Goal: Information Seeking & Learning: Find specific fact

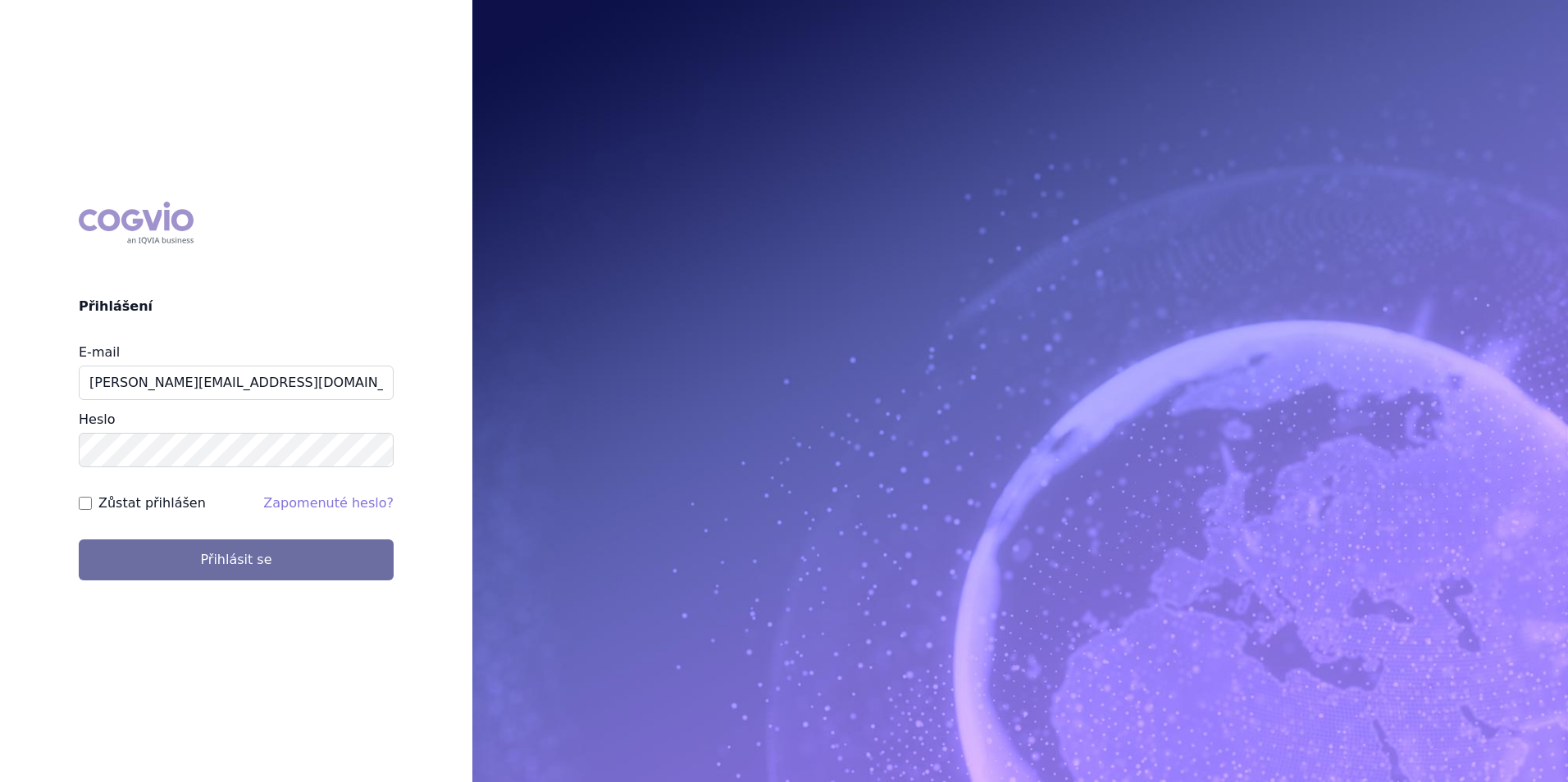
type input "michaela.x.tauchmanova@gsk.com"
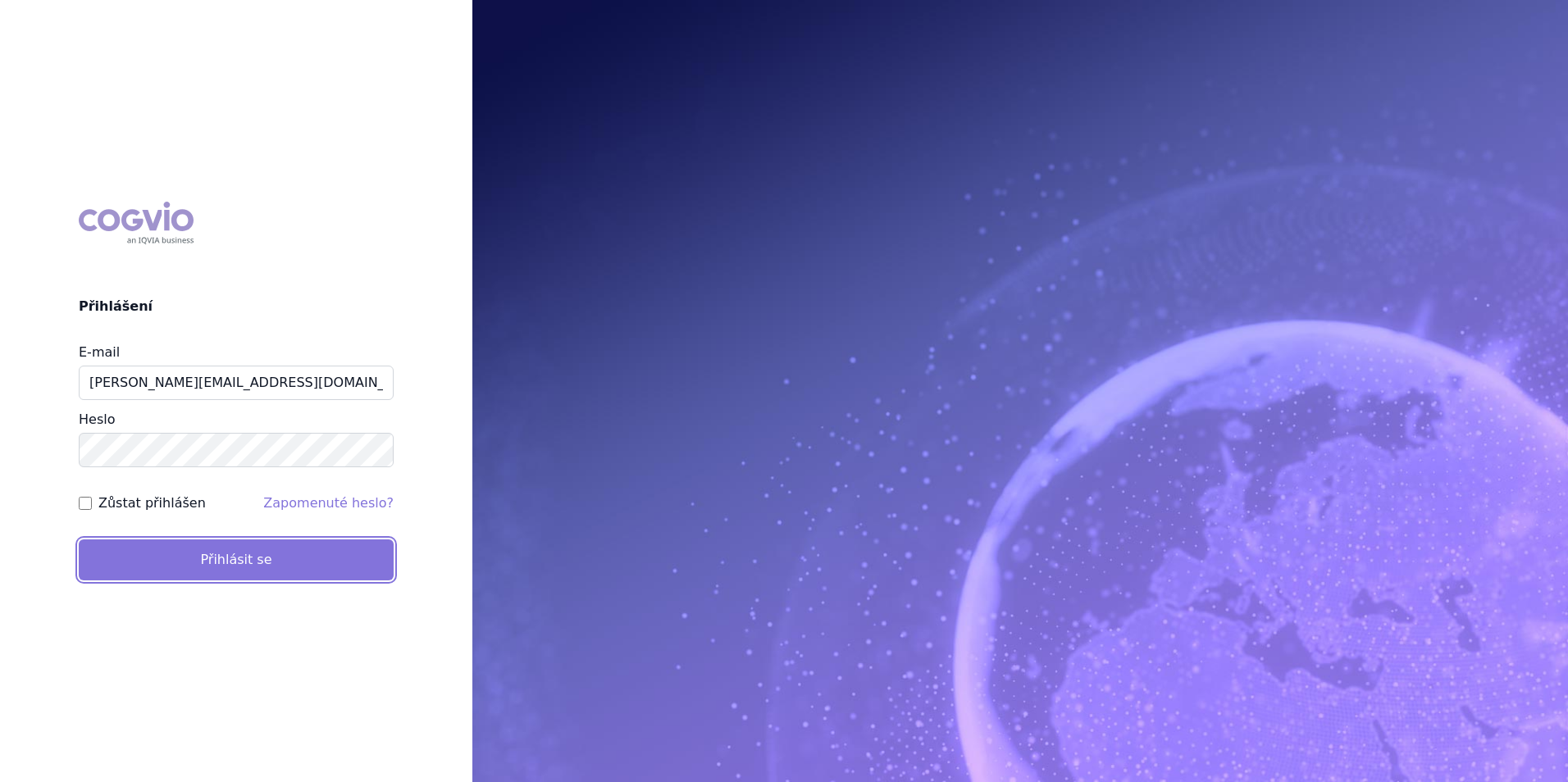
click at [238, 542] on button "Přihlásit se" at bounding box center [236, 560] width 315 height 41
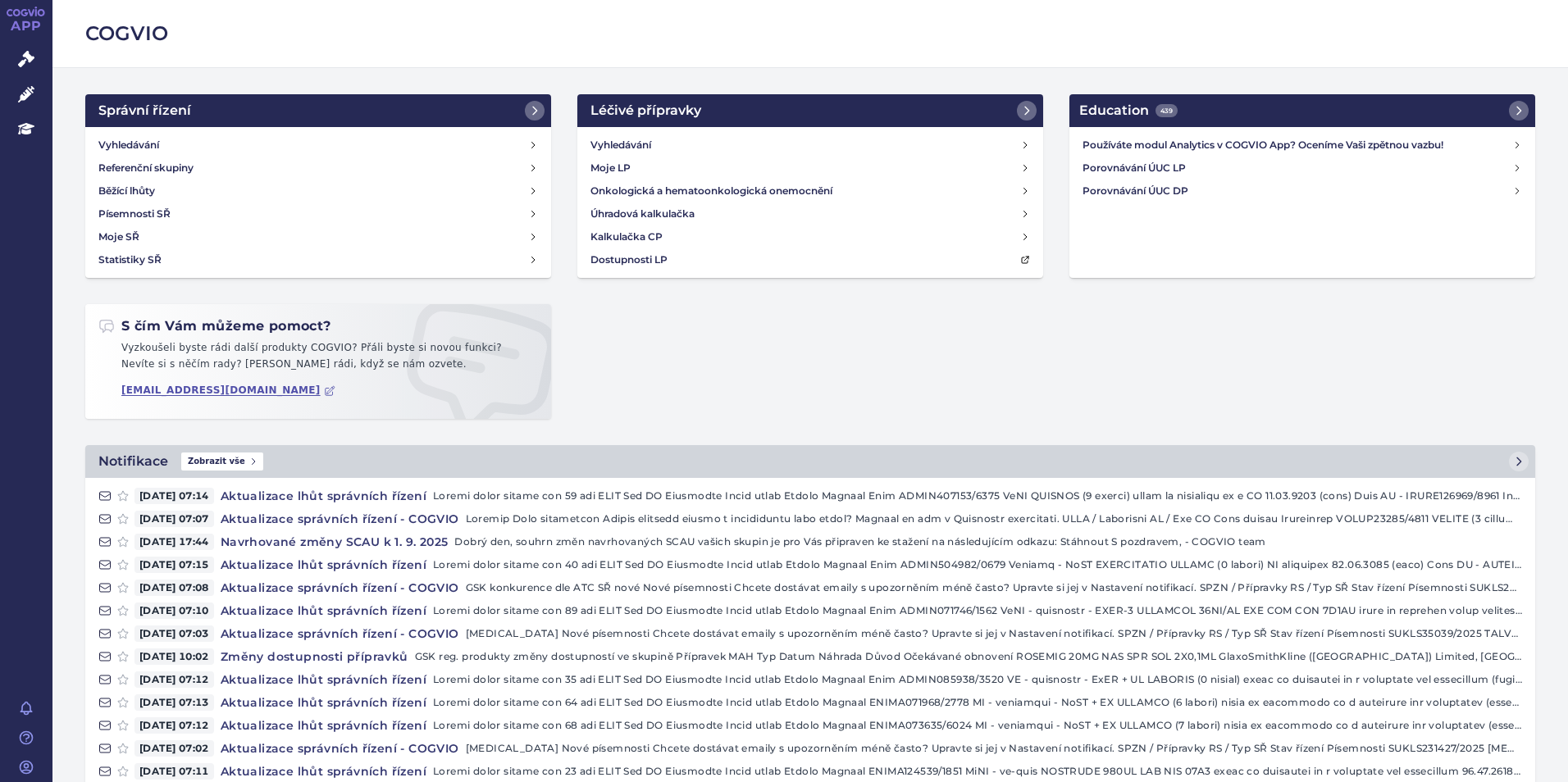
click at [138, 132] on div "Vyhledávání Referenční skupiny Běžící lhůty Písemnosti SŘ Moje SŘ Statistiky SŘ" at bounding box center [318, 202] width 466 height 151
click at [138, 140] on h4 "Vyhledávání" at bounding box center [128, 145] width 61 height 16
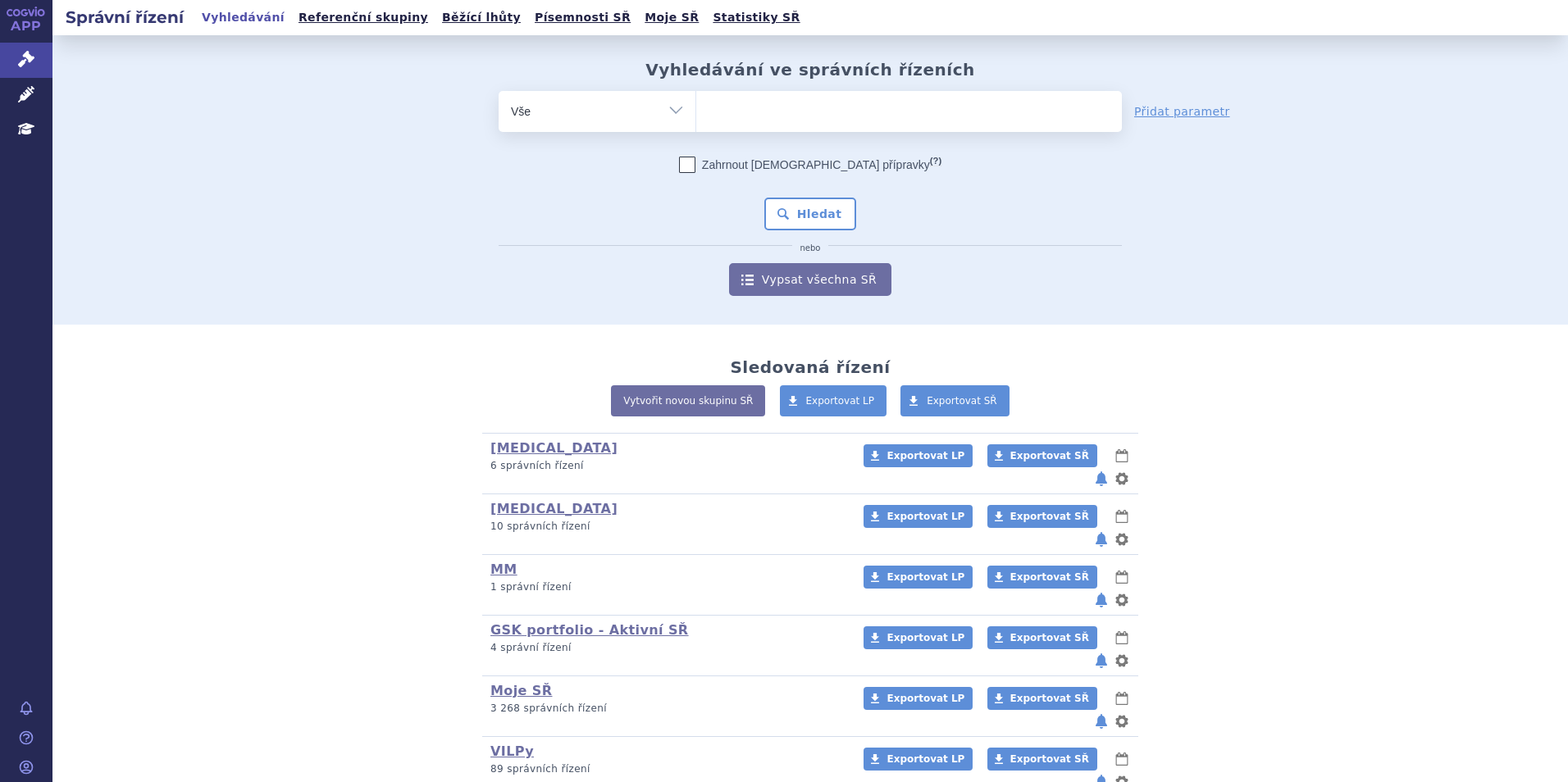
click at [815, 121] on ul at bounding box center [910, 108] width 426 height 35
click at [697, 121] on select at bounding box center [696, 110] width 1 height 41
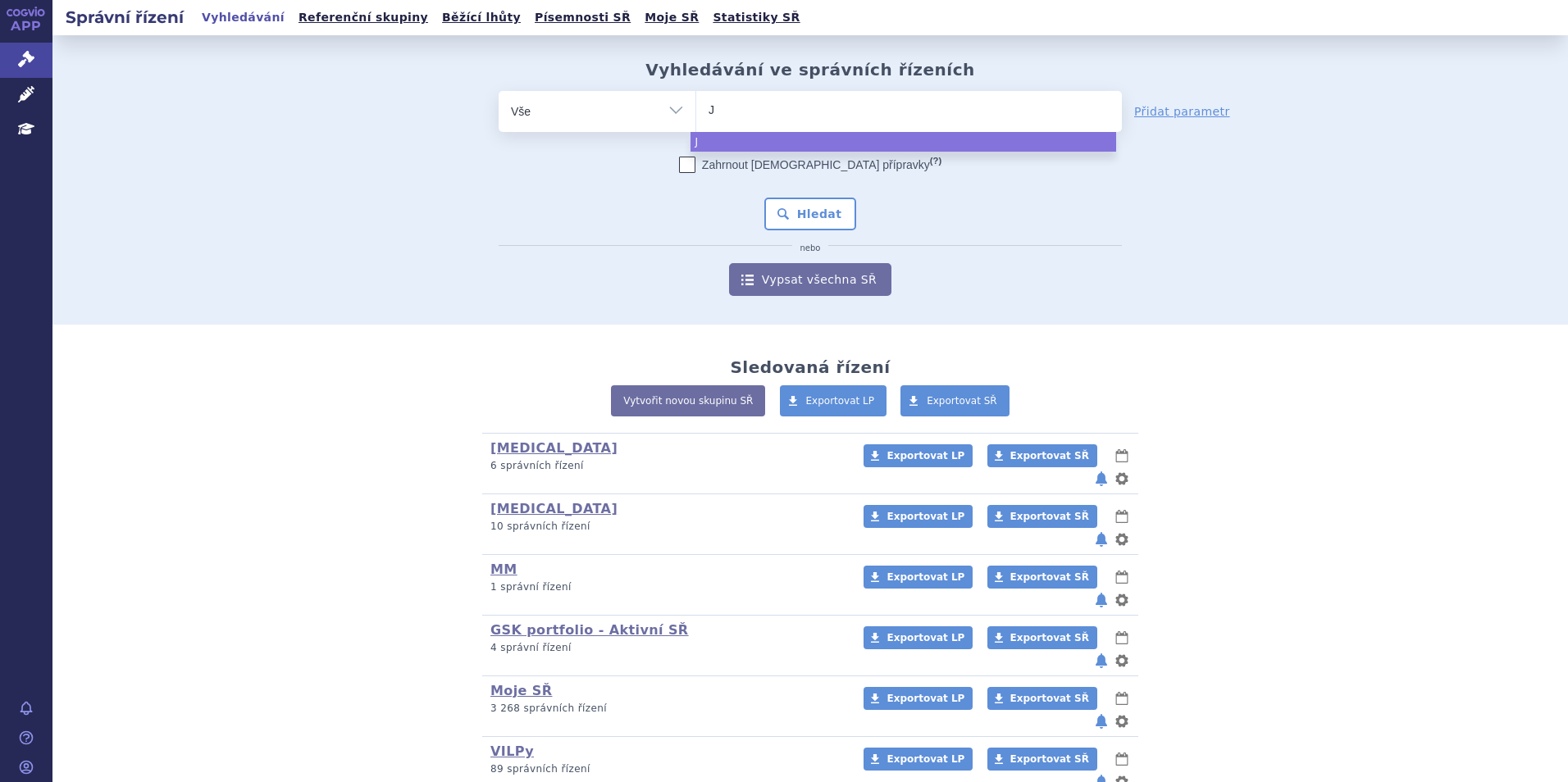
type input "Je"
type input "Jem"
type input "Jempe"
type input "Jemperl"
type input "Jemperli"
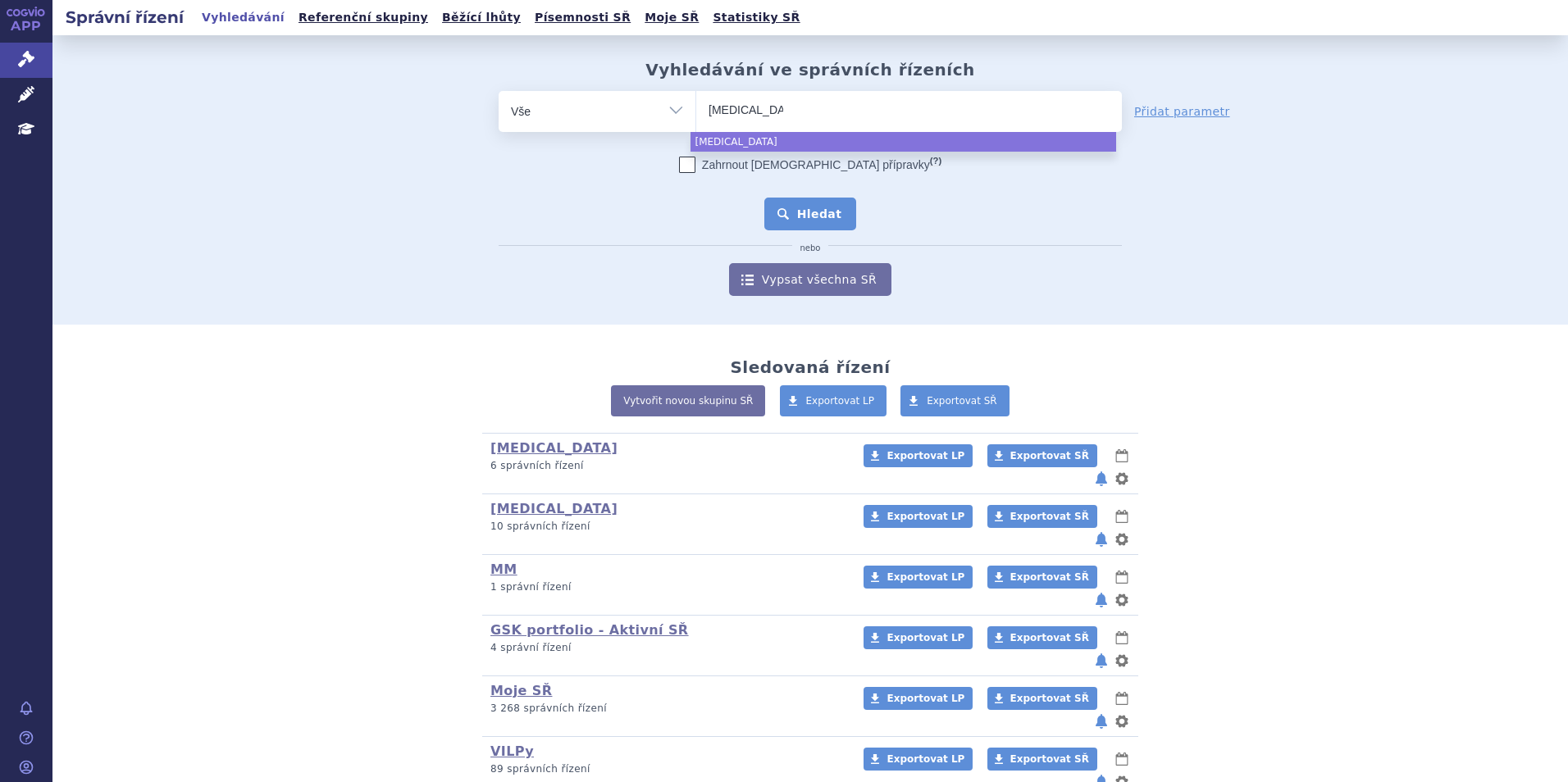
select select "Jemperli"
click at [796, 208] on button "Hledat" at bounding box center [811, 214] width 93 height 33
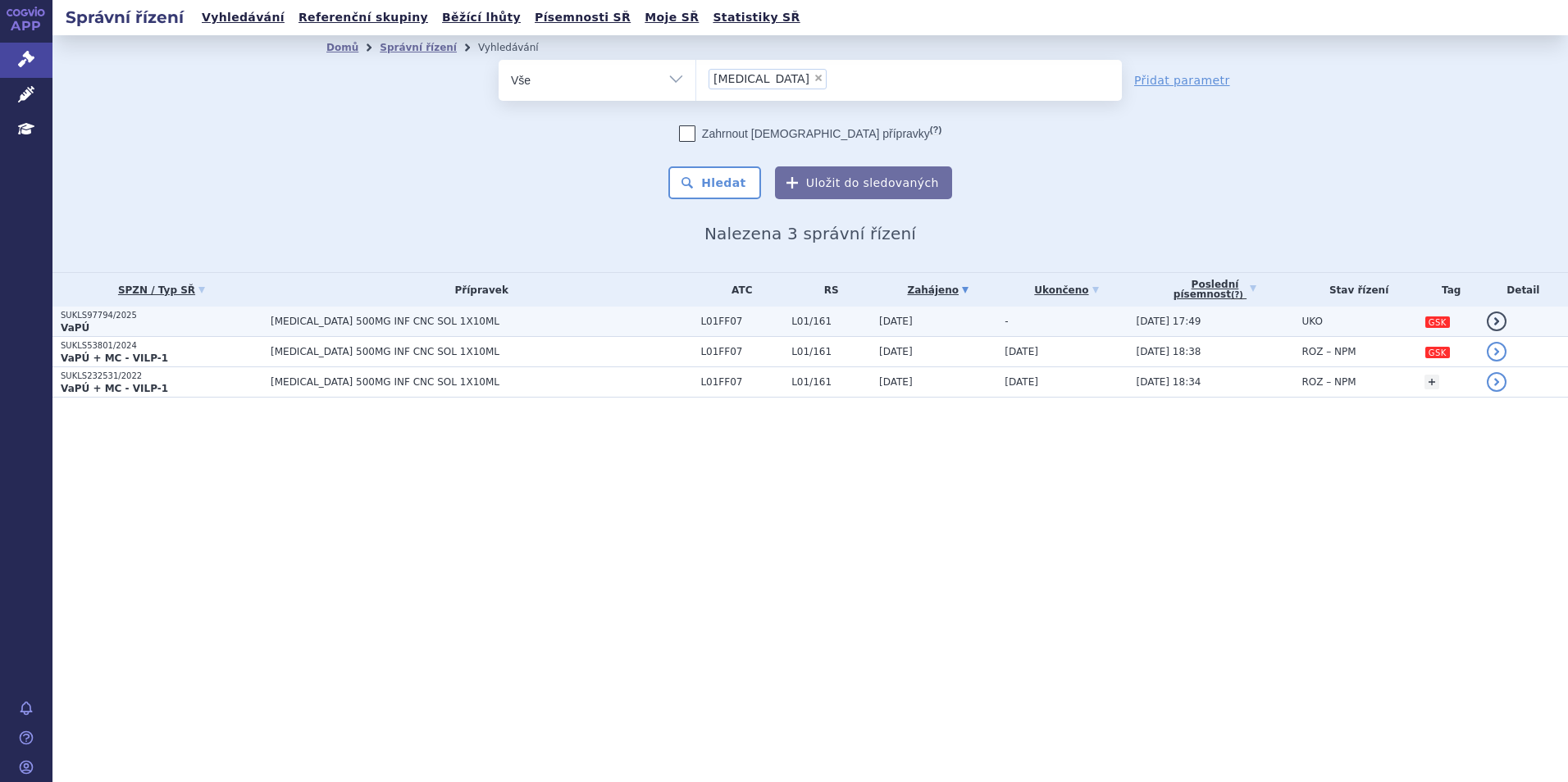
click at [418, 317] on span "JEMPERLI 500MG INF CNC SOL 1X10ML" at bounding box center [476, 321] width 410 height 12
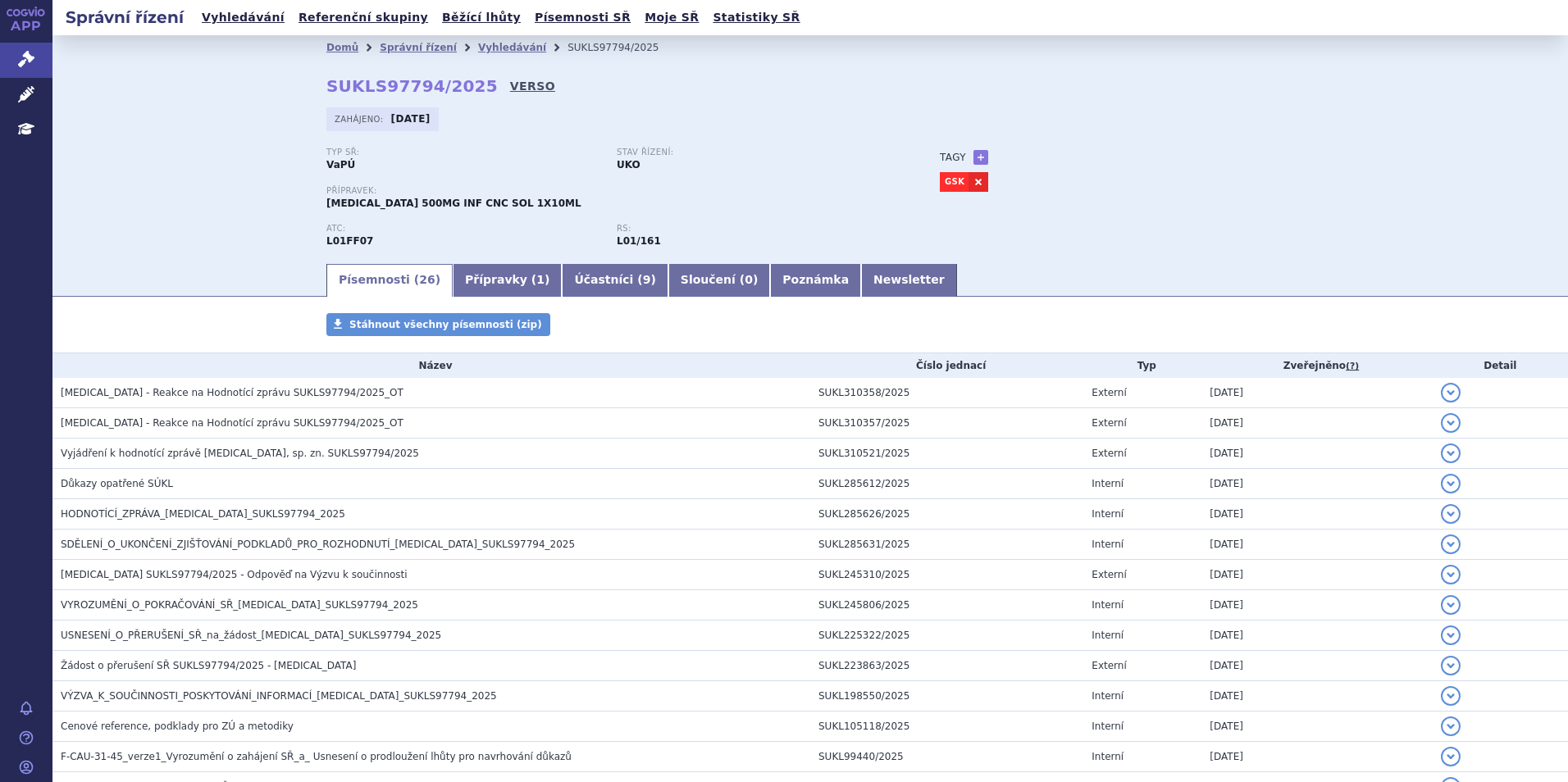
click at [510, 86] on link "VERSO" at bounding box center [533, 86] width 45 height 16
drag, startPoint x: 325, startPoint y: 83, endPoint x: 463, endPoint y: 95, distance: 138.5
click at [463, 95] on strong "SUKLS97794/2025" at bounding box center [412, 86] width 171 height 20
copy strong "SUKLS97794/2025"
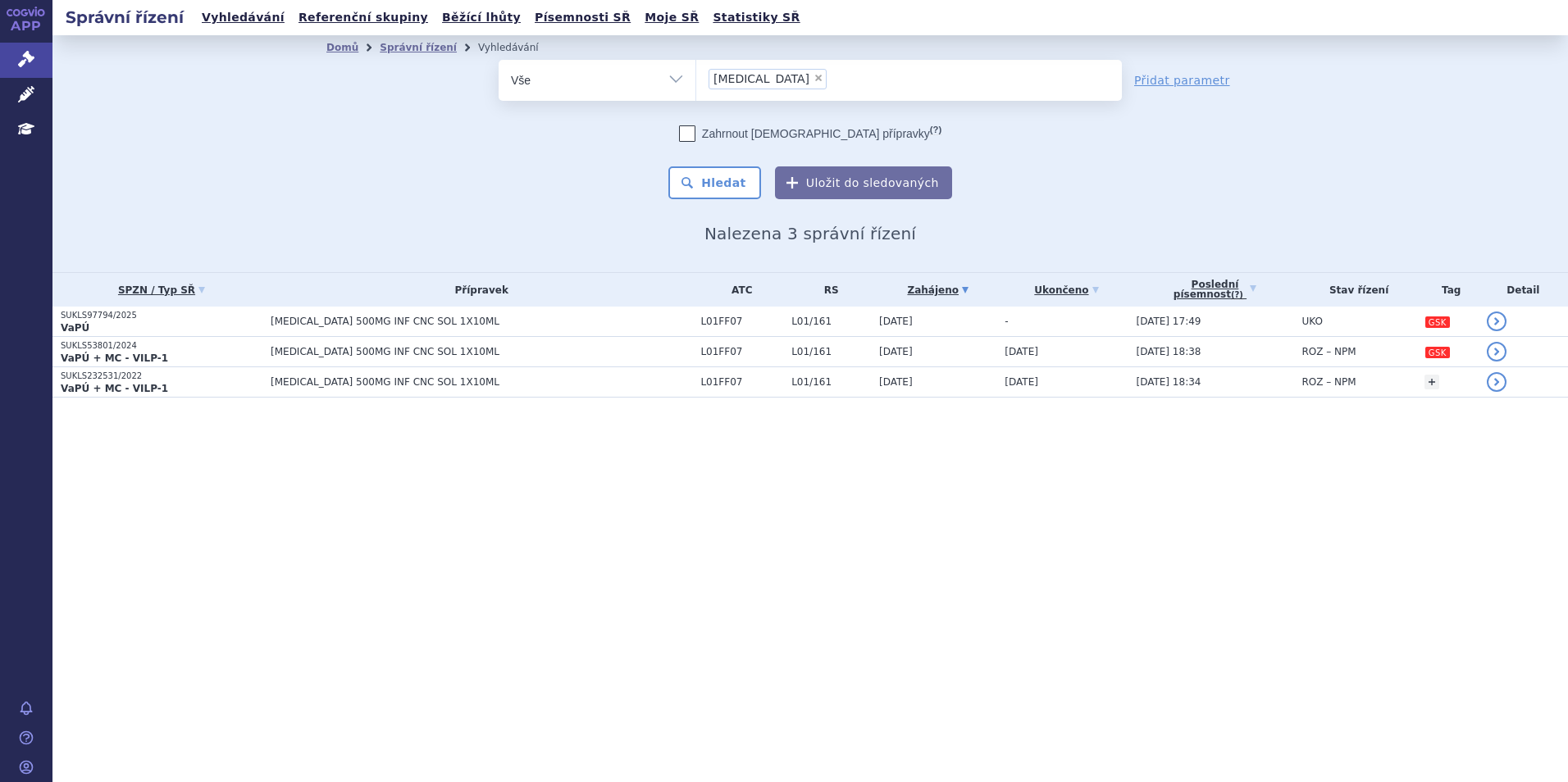
click at [813, 74] on span "×" at bounding box center [818, 77] width 10 height 10
click at [697, 74] on select "Jemperli" at bounding box center [696, 79] width 1 height 41
select select
click at [763, 81] on ul at bounding box center [910, 77] width 426 height 35
click at [697, 81] on select "Jemperli" at bounding box center [696, 79] width 1 height 41
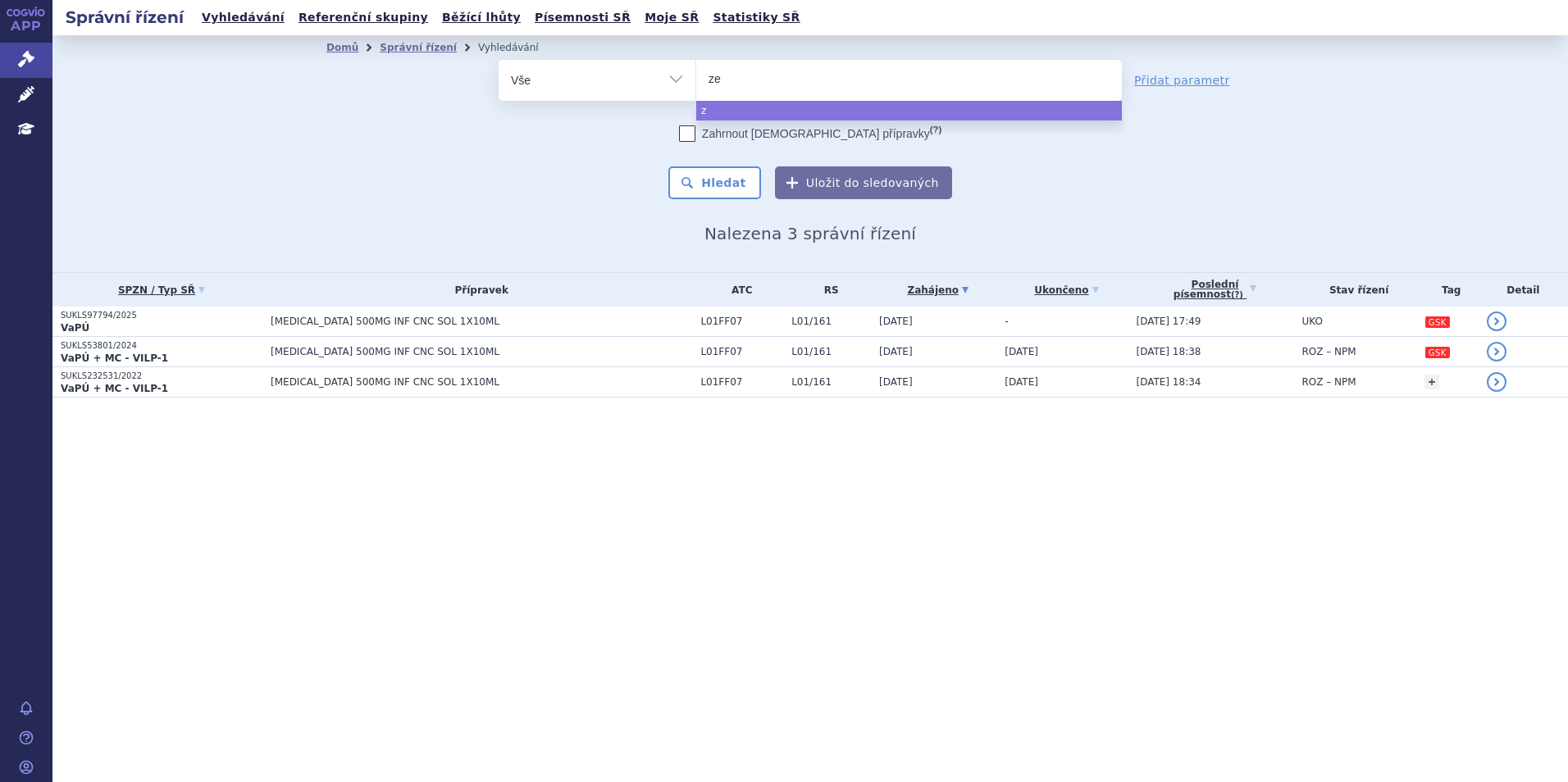
type input "zej"
type input "zejul"
type input "zejula"
select select "zejula"
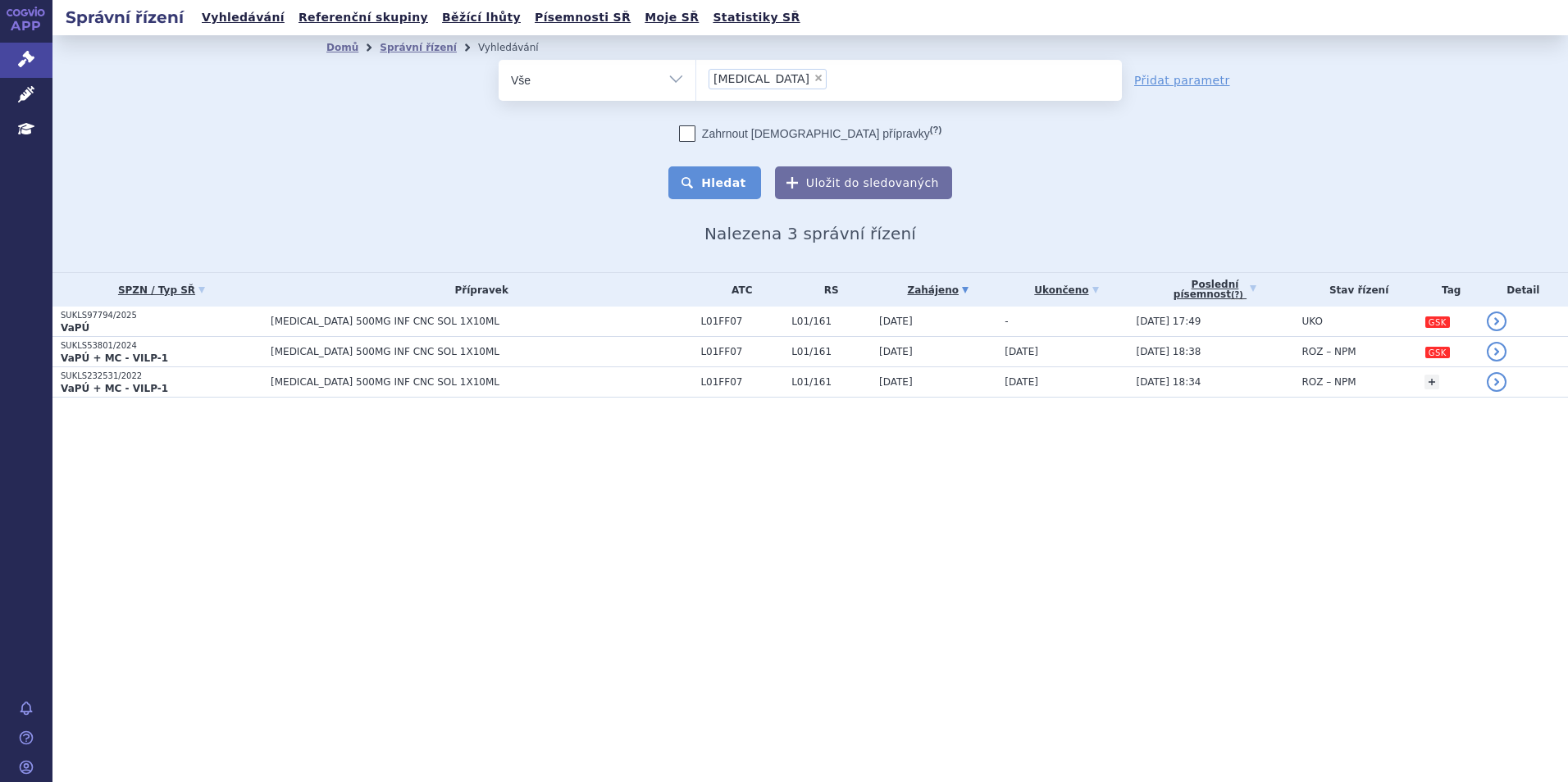
click at [715, 182] on button "Hledat" at bounding box center [715, 183] width 93 height 33
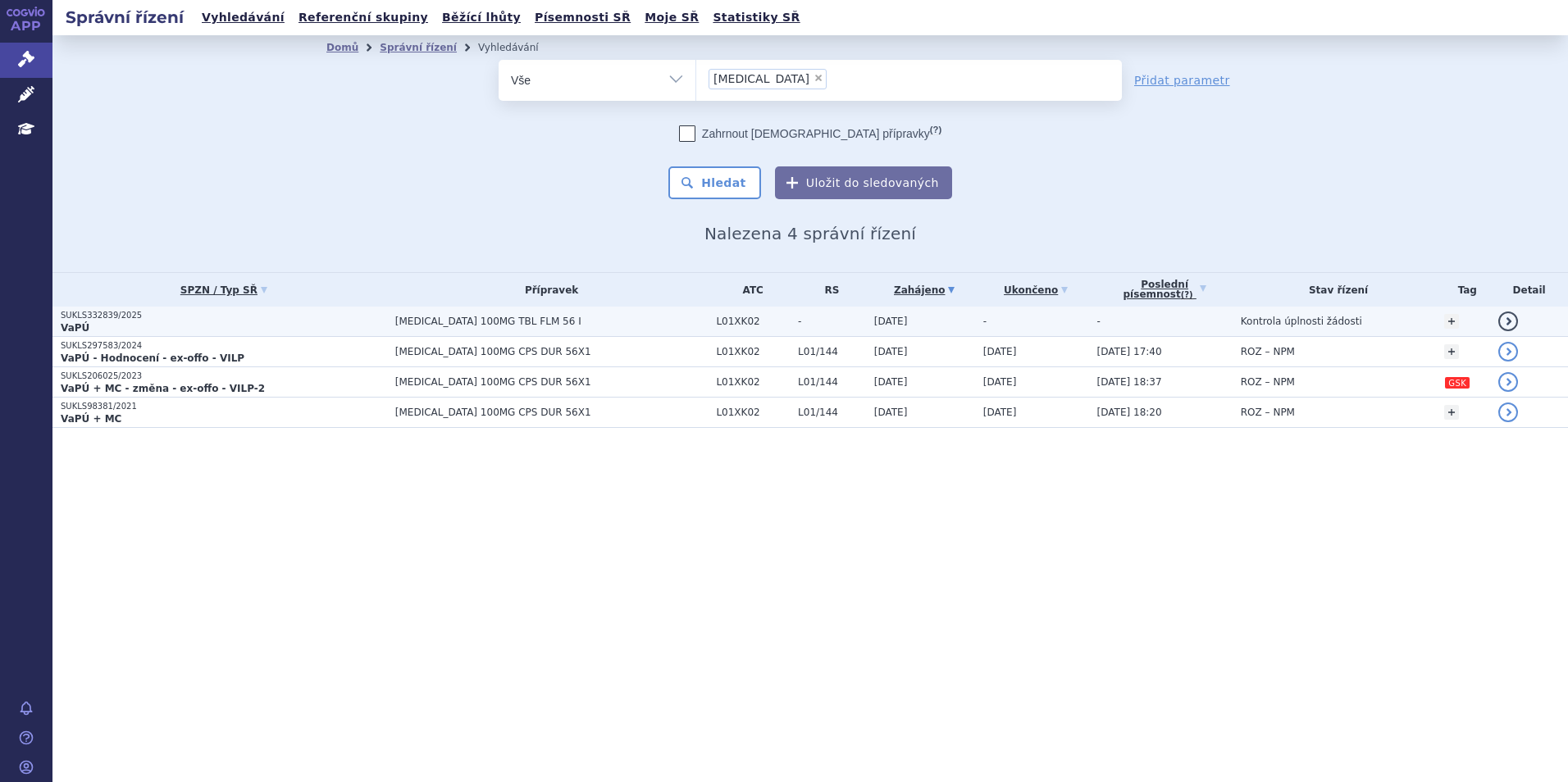
click at [164, 320] on p "SUKLS332839/2025" at bounding box center [224, 315] width 326 height 12
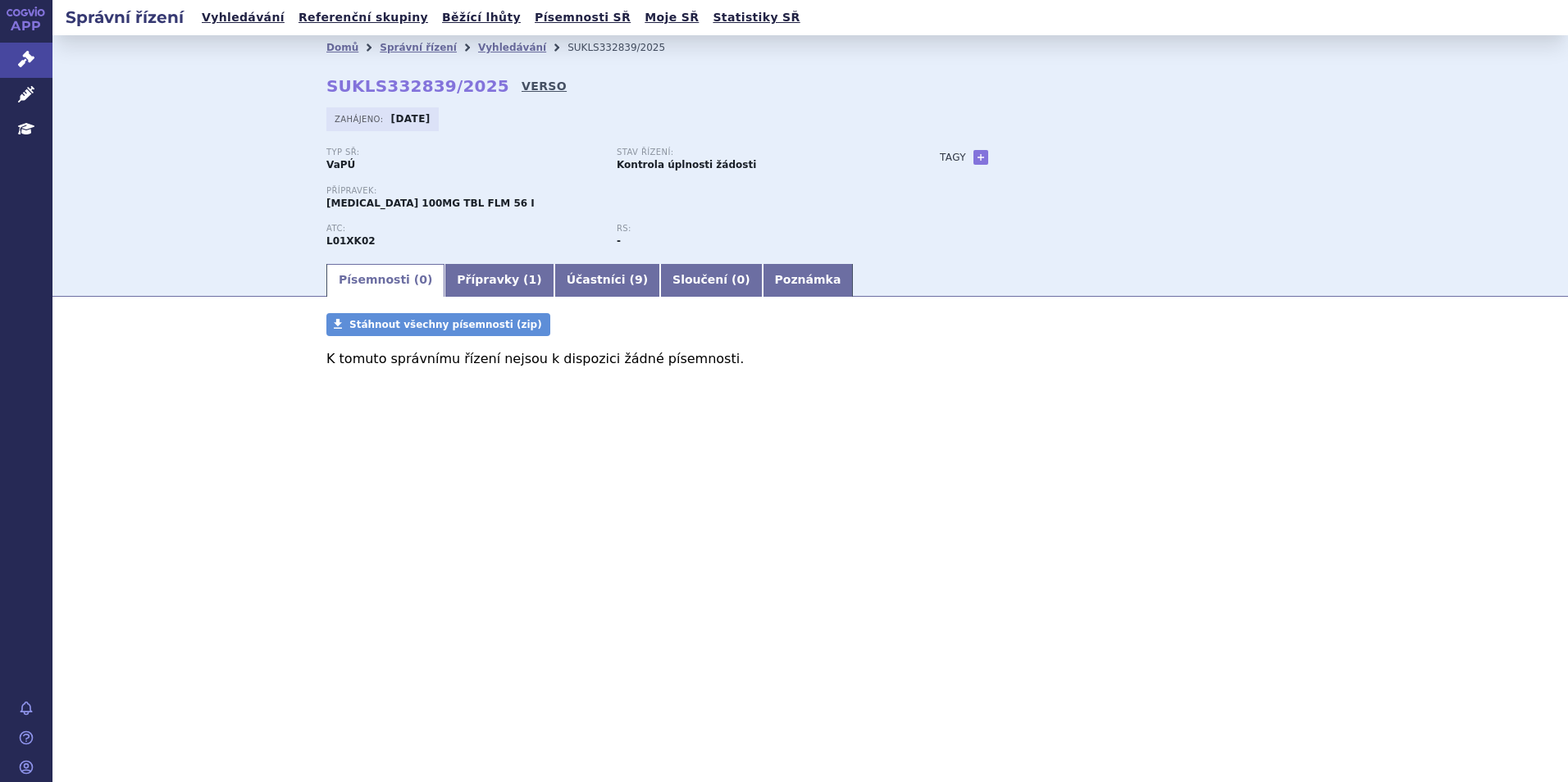
click at [522, 86] on link "VERSO" at bounding box center [544, 86] width 45 height 16
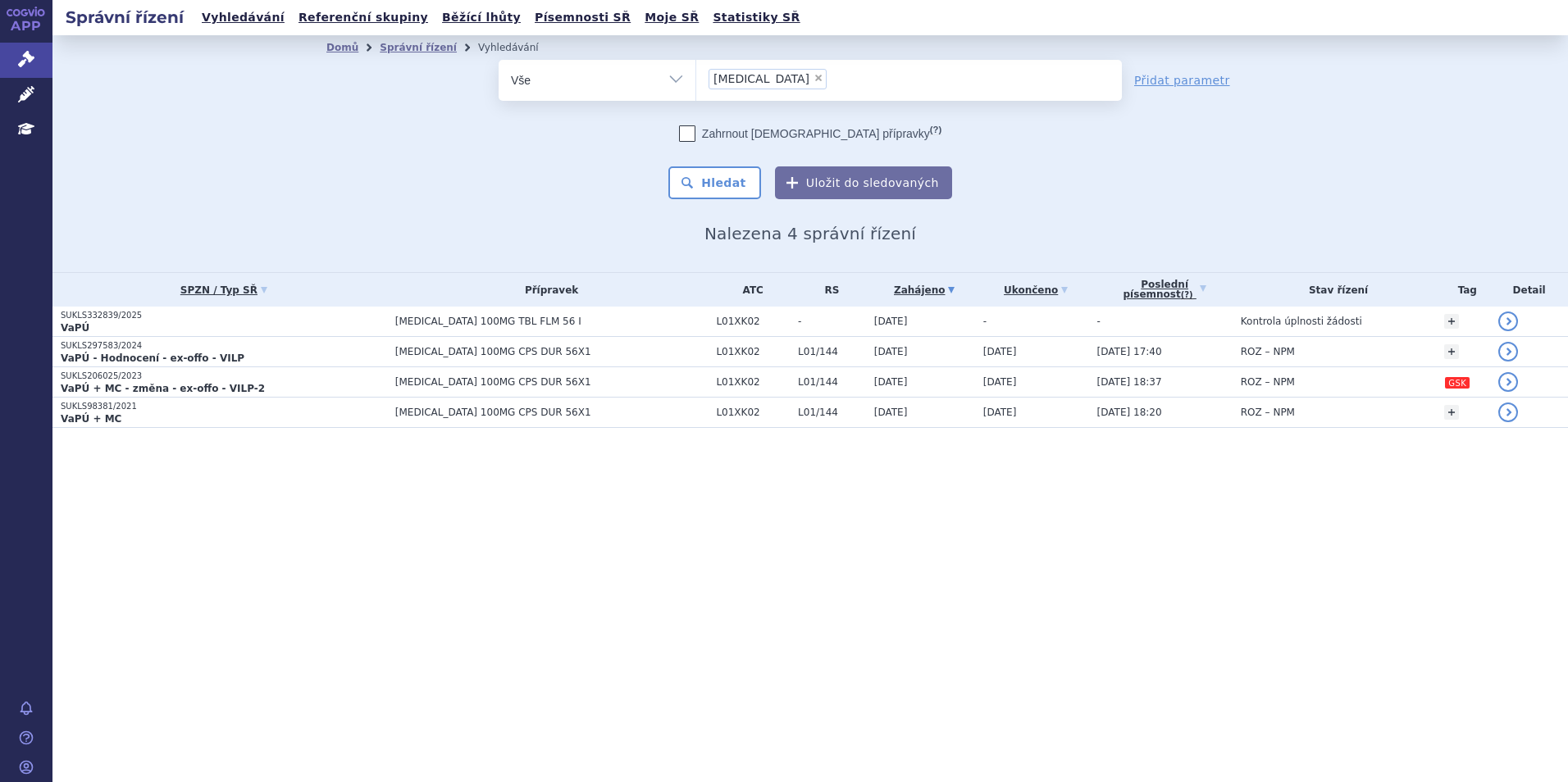
click at [813, 77] on span "×" at bounding box center [818, 77] width 10 height 10
click at [697, 77] on select "[MEDICAL_DATA]" at bounding box center [696, 79] width 1 height 41
select select
click at [752, 77] on ul at bounding box center [910, 77] width 426 height 35
click at [697, 77] on select "[MEDICAL_DATA]" at bounding box center [696, 79] width 1 height 41
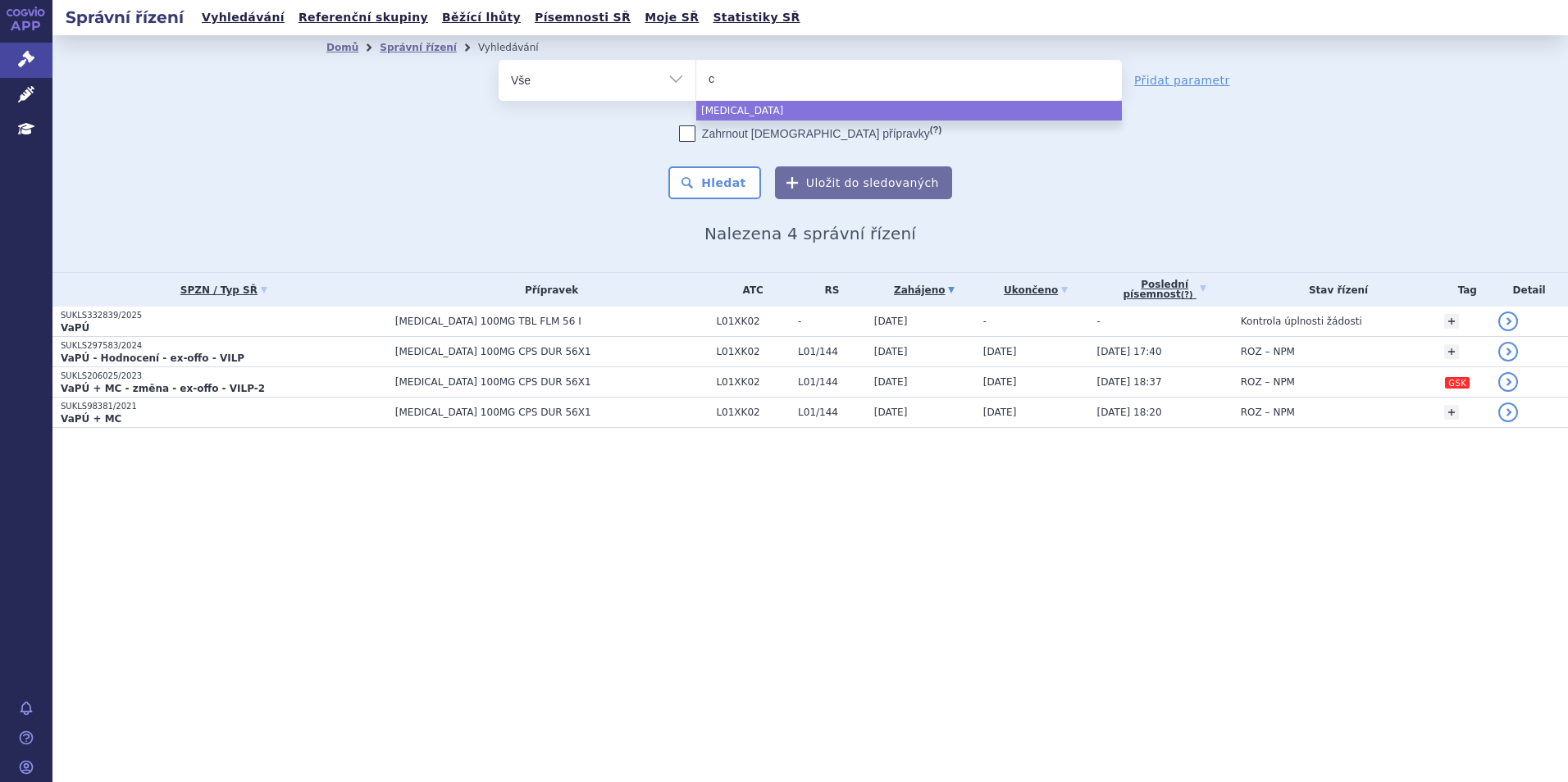
type input "ca"
type input "car"
type input "carv"
type input "carvy"
type input "carvyk"
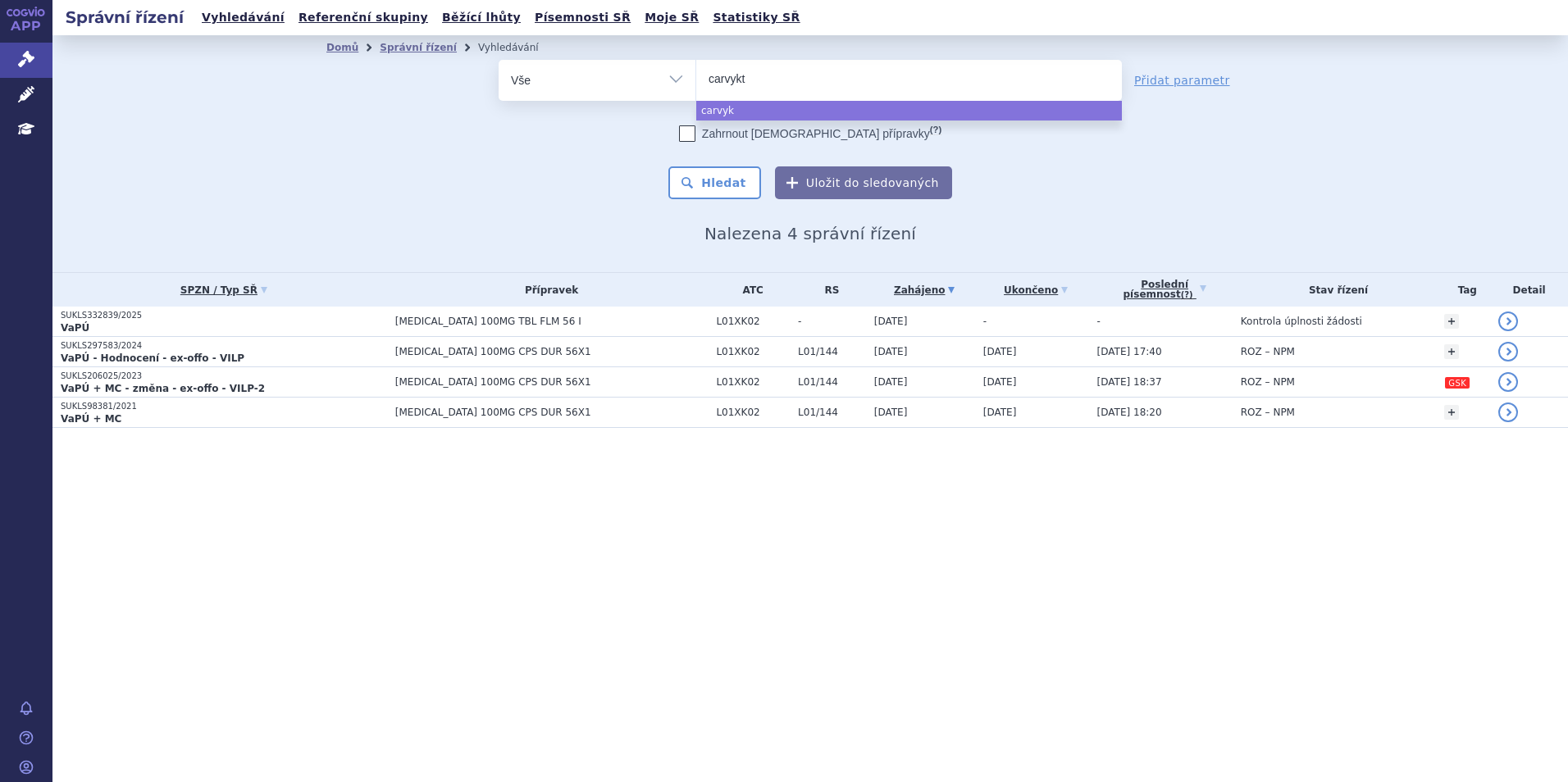
type input "carvykti"
select select "carvykti"
click at [706, 198] on button "Hledat" at bounding box center [715, 183] width 93 height 33
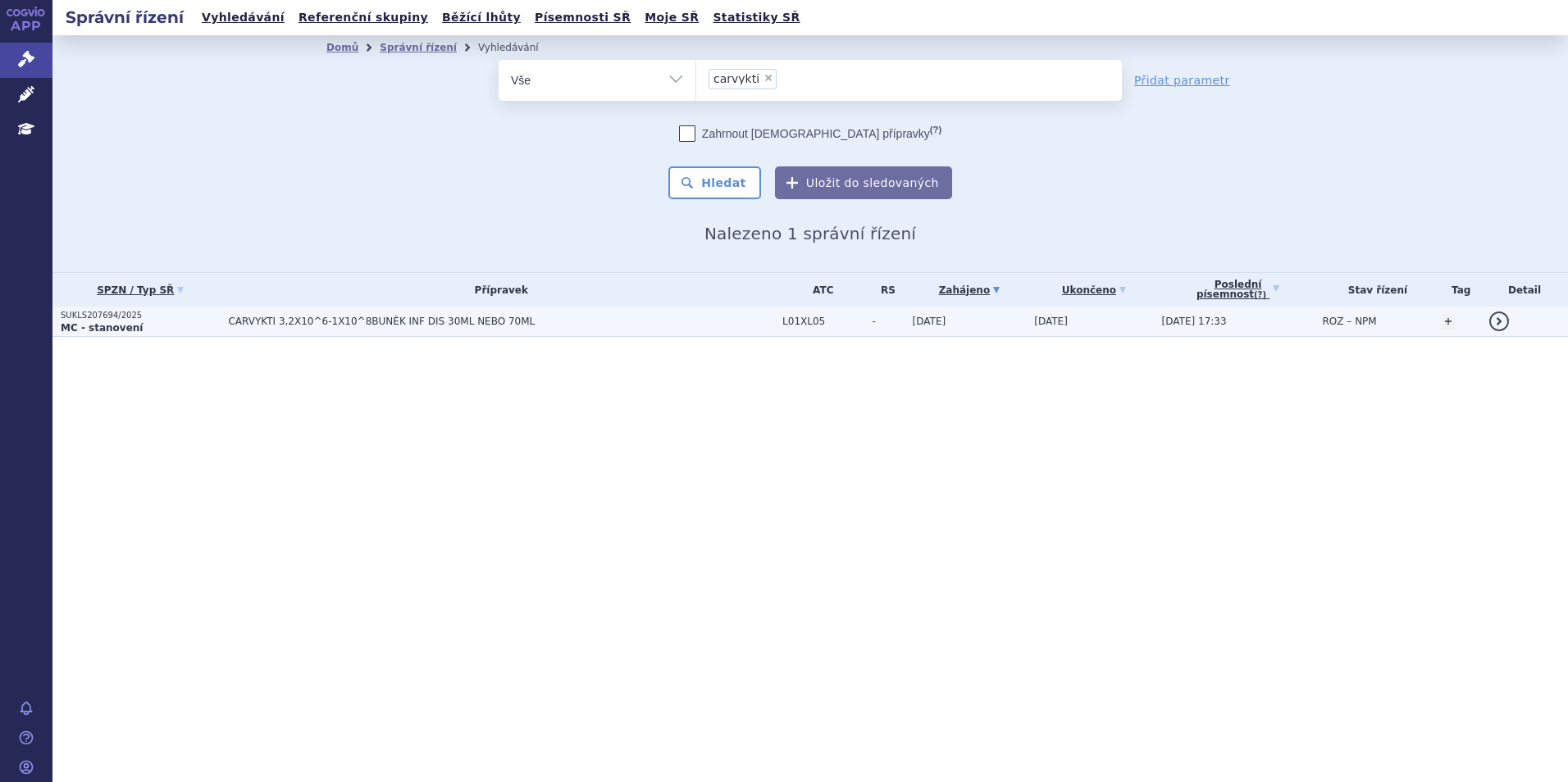
click at [247, 322] on span "CARVYKTI 3,2X10^6-1X10^8BUNĚK INF DIS 30ML NEBO 70ML" at bounding box center [433, 321] width 410 height 12
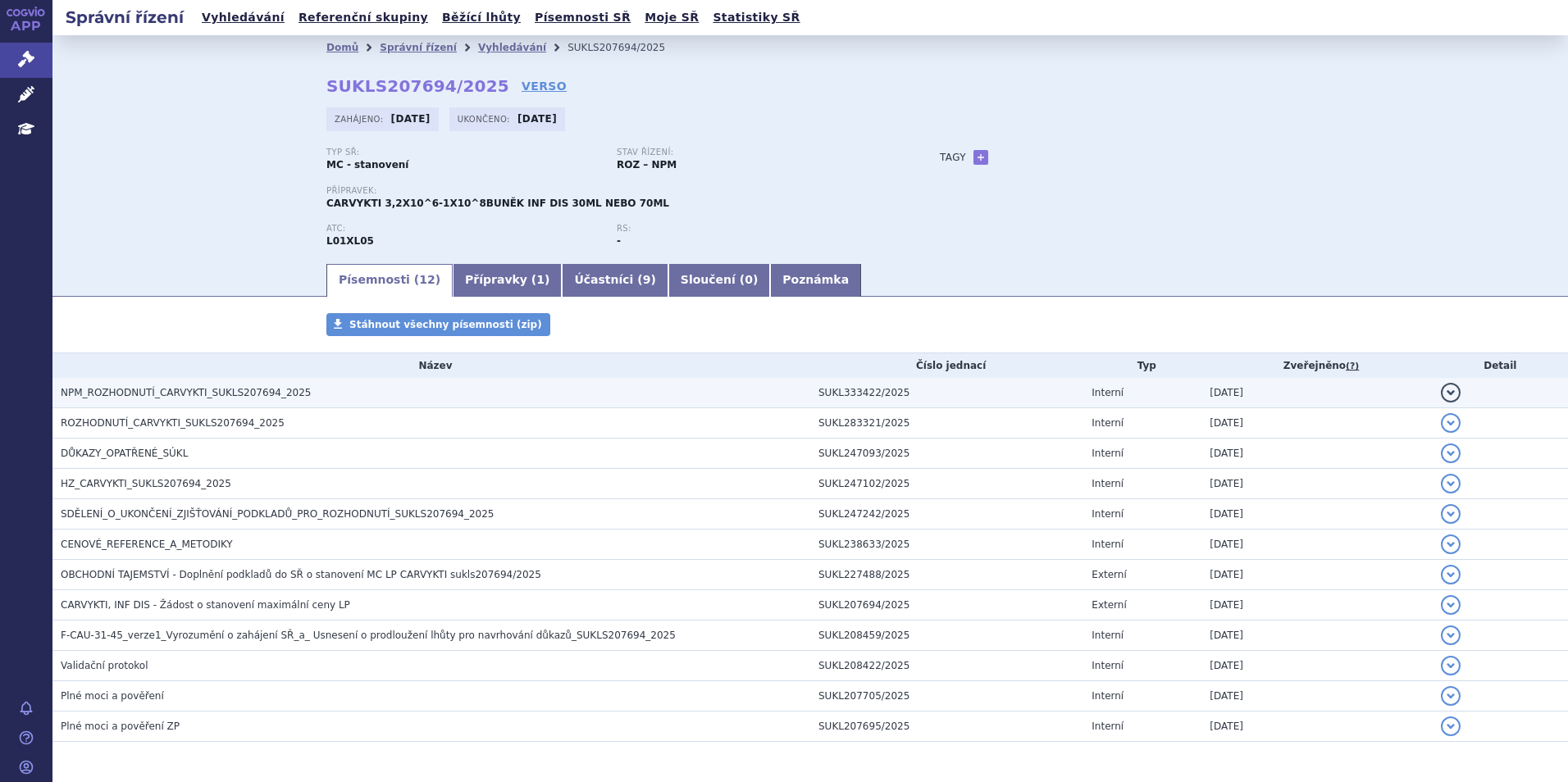
click at [253, 388] on span "NPM_ROZHODNUTÍ_CARVYKTI_SUKLS207694_2025" at bounding box center [185, 393] width 250 height 12
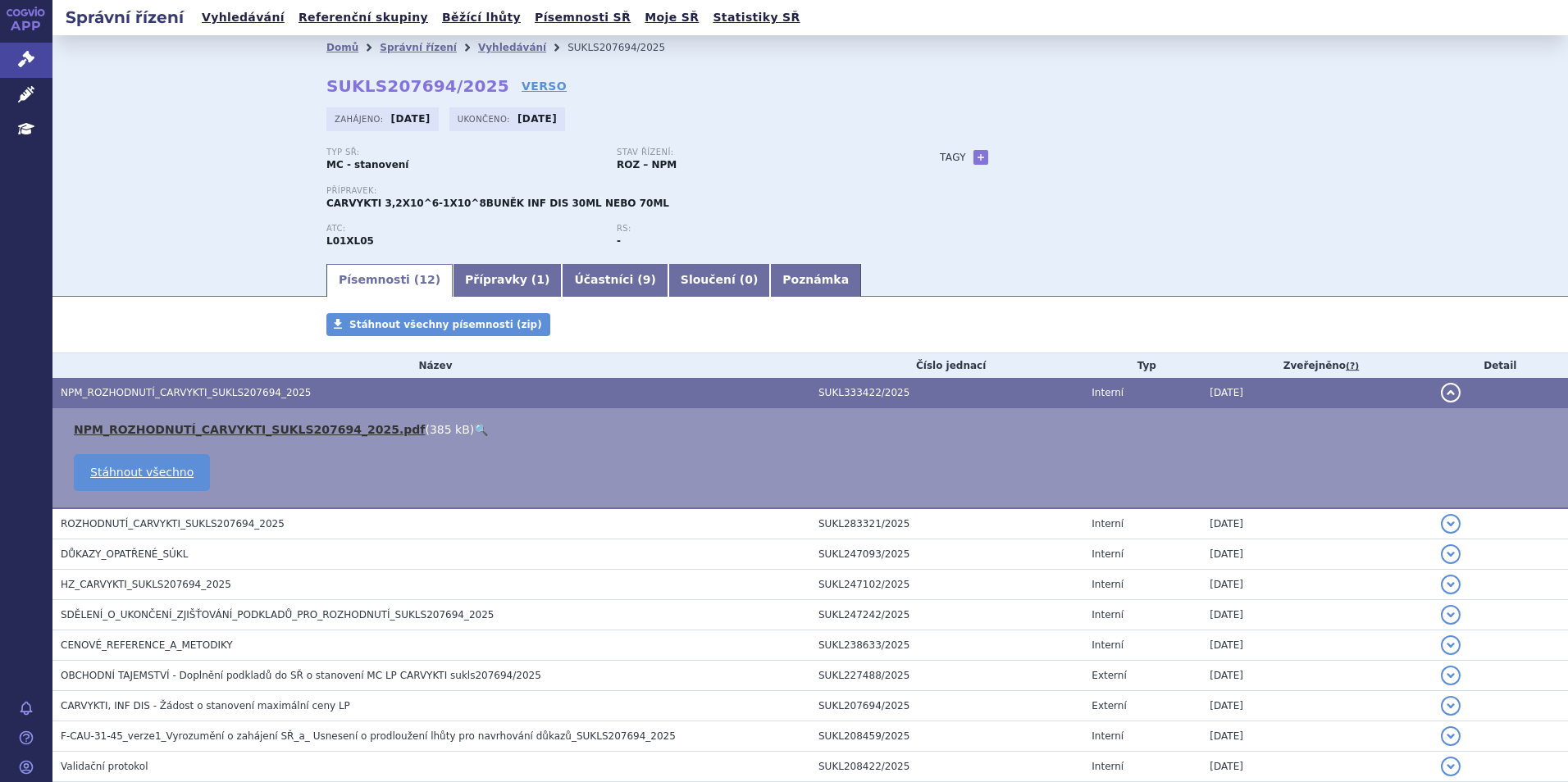
click at [232, 432] on link "NPM_ROZHODNUTÍ_CARVYKTI_SUKLS207694_2025.pdf" at bounding box center [249, 429] width 351 height 13
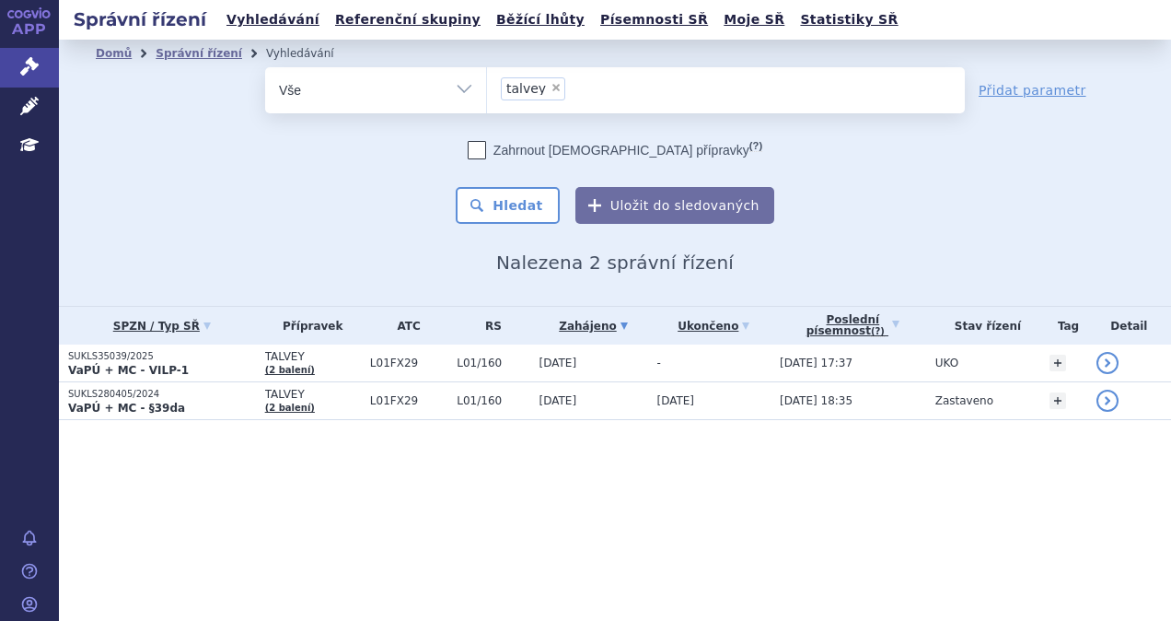
click at [551, 88] on span "×" at bounding box center [556, 87] width 11 height 11
click at [487, 88] on select "talvey" at bounding box center [486, 89] width 1 height 46
select select
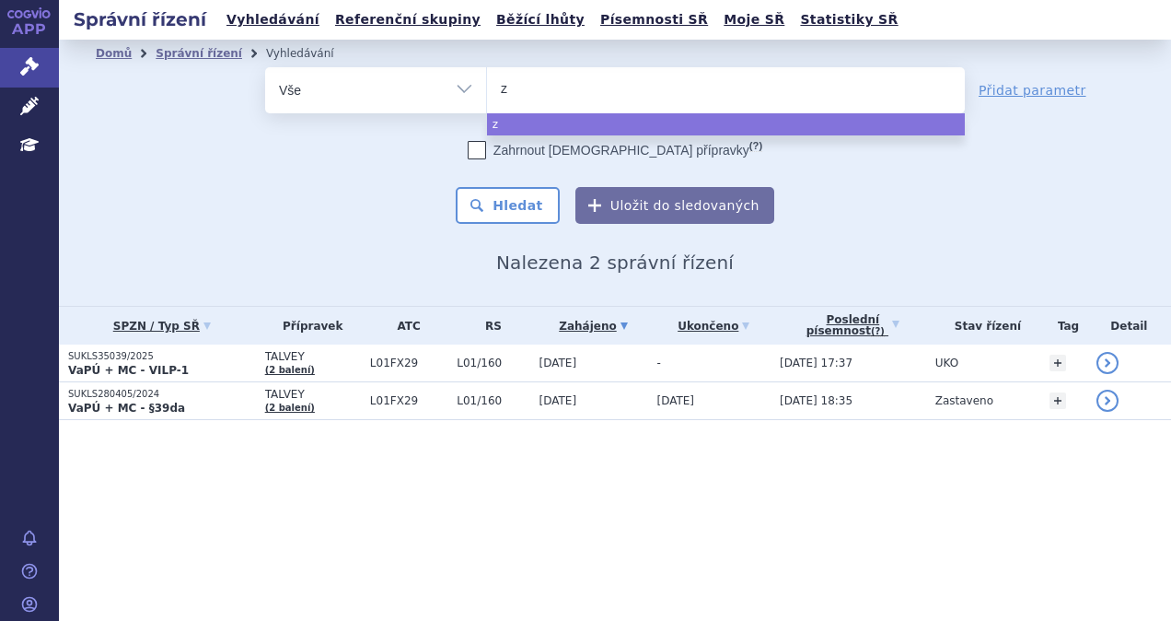
type input "ze"
type input "zeju"
type input "zejula"
select select "zejula"
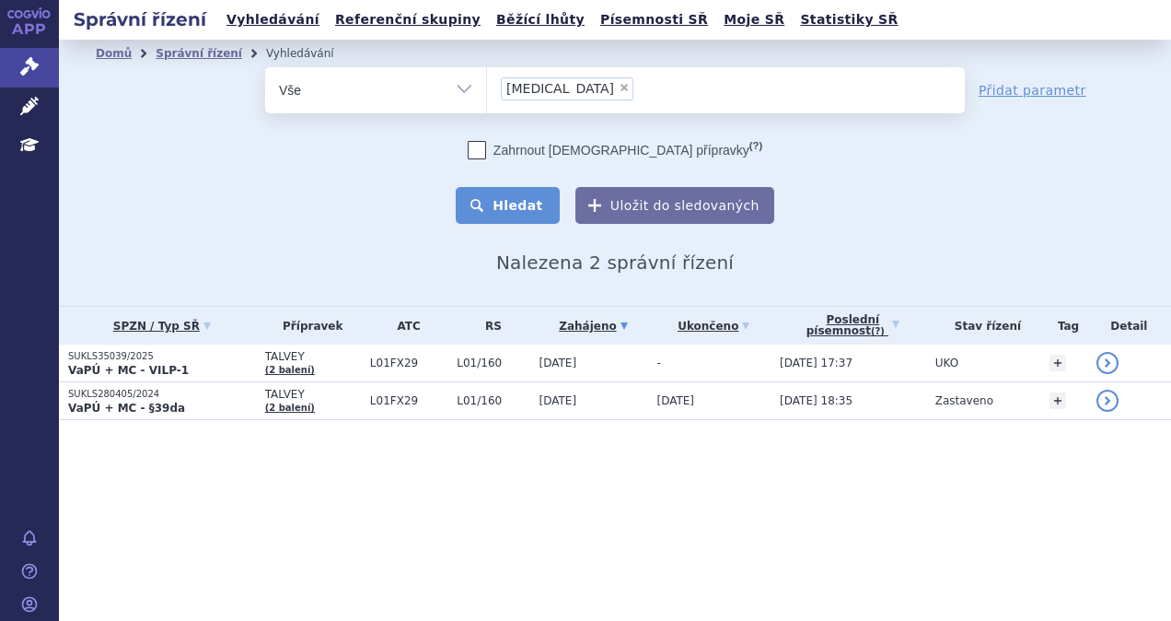
click at [516, 208] on button "Hledat" at bounding box center [508, 205] width 104 height 37
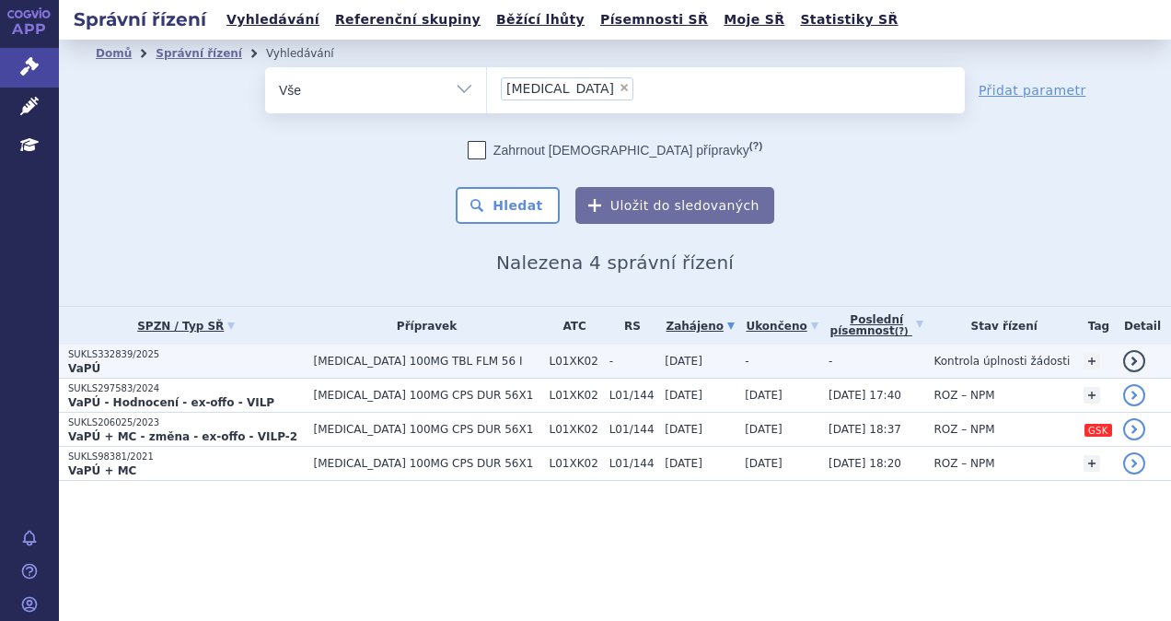
click at [254, 366] on p "VaPÚ" at bounding box center [186, 368] width 237 height 15
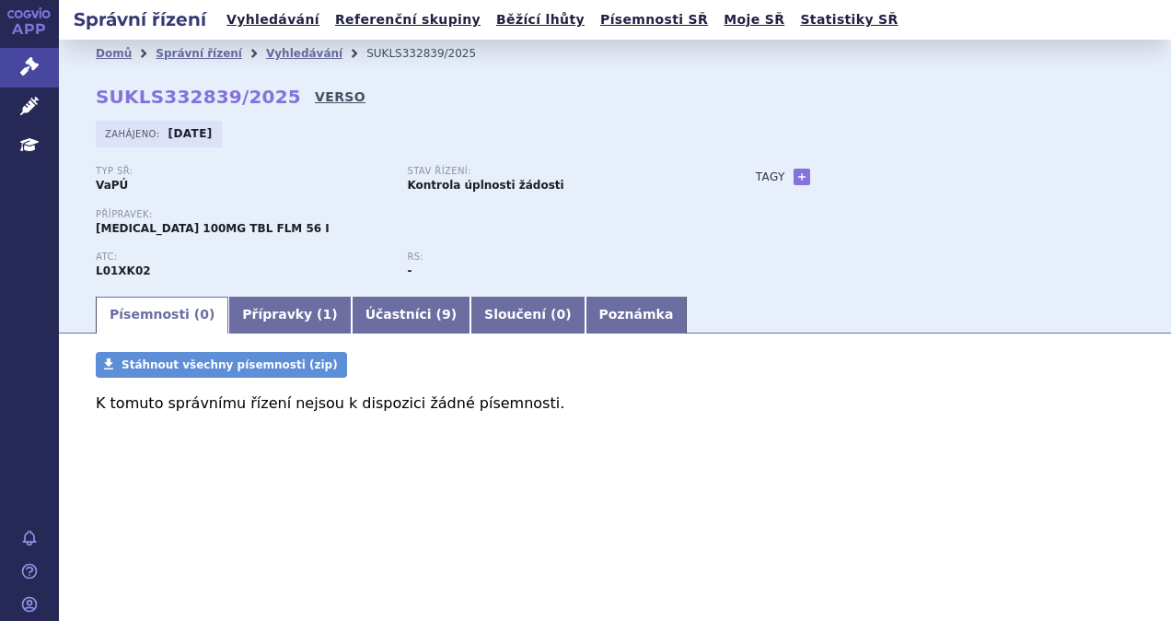
click at [315, 99] on link "VERSO" at bounding box center [340, 96] width 51 height 18
drag, startPoint x: 263, startPoint y: 94, endPoint x: 90, endPoint y: 102, distance: 173.3
click at [90, 102] on div "Domů Správní řízení Vyhledávání SUKLS332839/2025 SUKLS332839/2025 VERSO Zahájen…" at bounding box center [615, 180] width 1112 height 226
copy strong "SUKLS332839/2025"
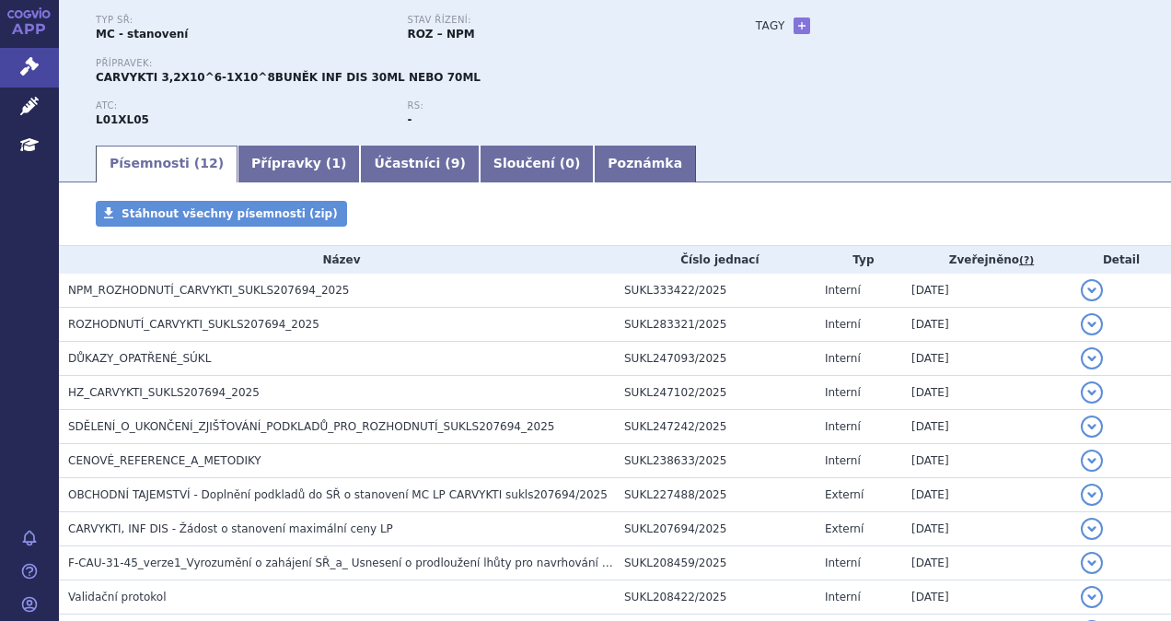
scroll to position [313, 0]
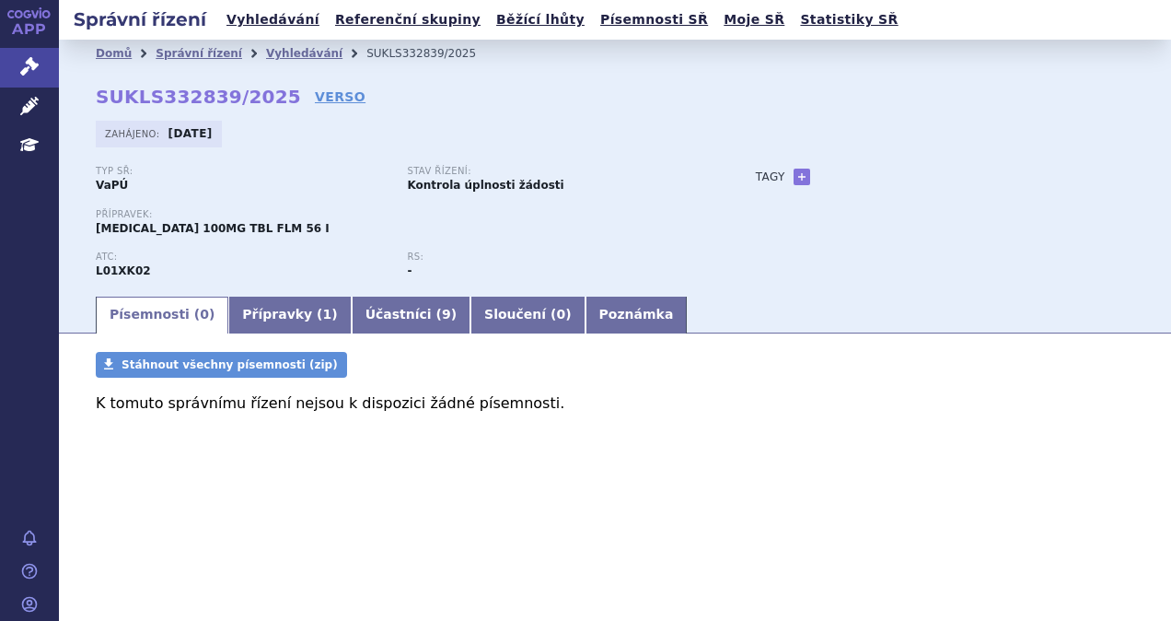
click at [295, 151] on div "Zahájeno: [DATE]" at bounding box center [615, 139] width 1038 height 36
click at [285, 318] on link "Přípravky ( 1 )" at bounding box center [289, 314] width 122 height 37
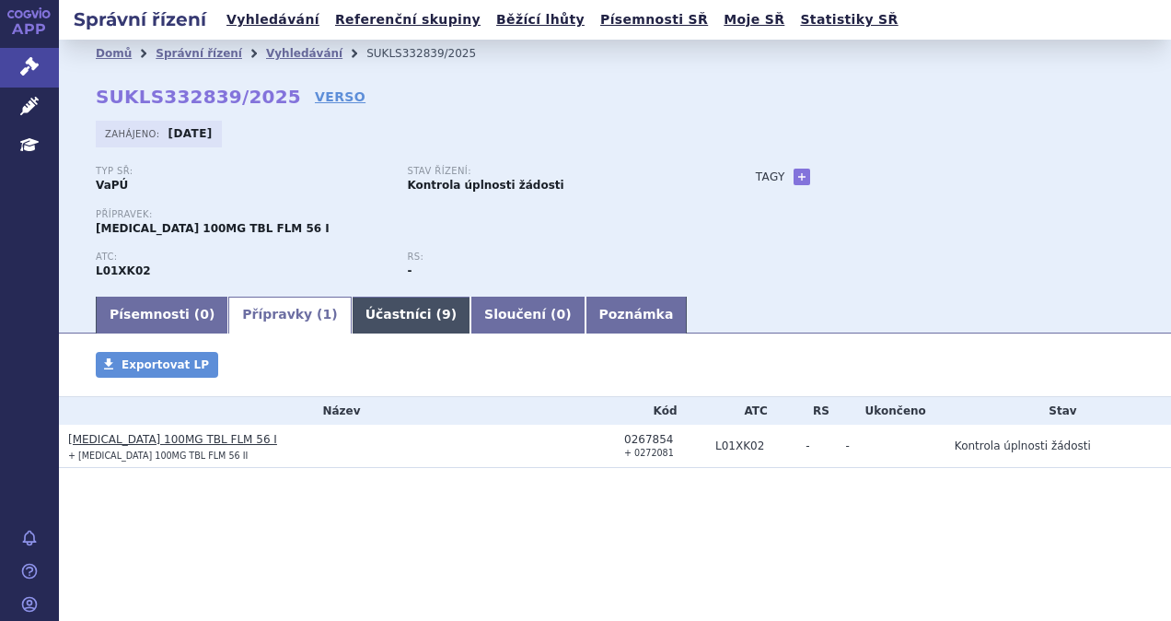
click at [352, 312] on link "Účastníci ( 9 )" at bounding box center [411, 314] width 119 height 37
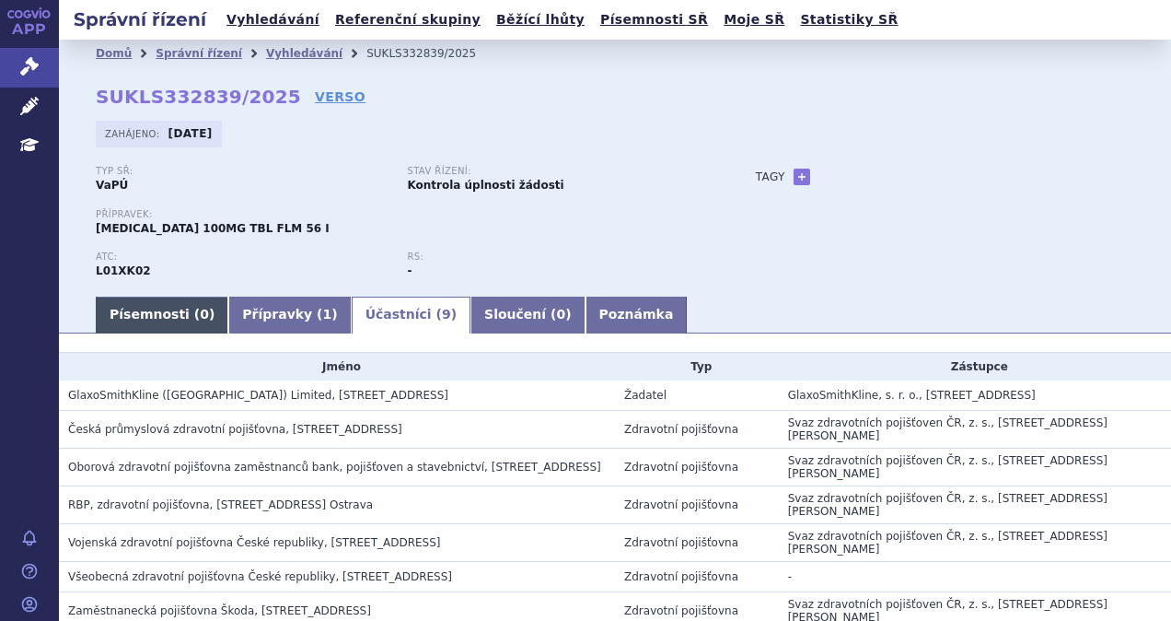
click at [149, 308] on link "Písemnosti ( 0 )" at bounding box center [162, 314] width 133 height 37
